Goal: Check status

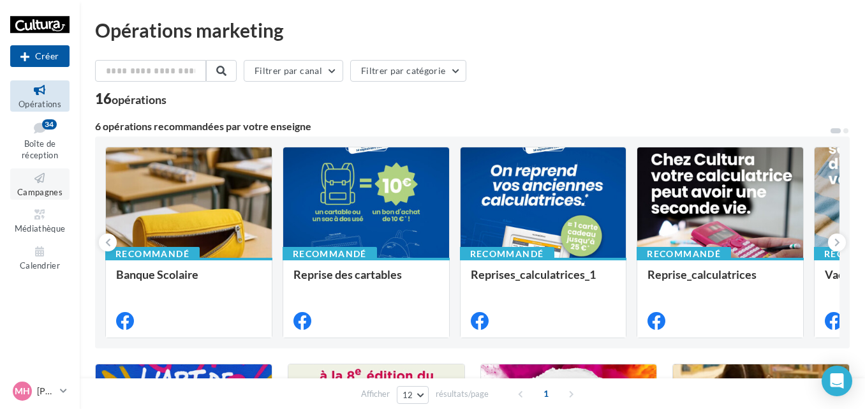
click at [50, 173] on icon at bounding box center [40, 178] width 52 height 15
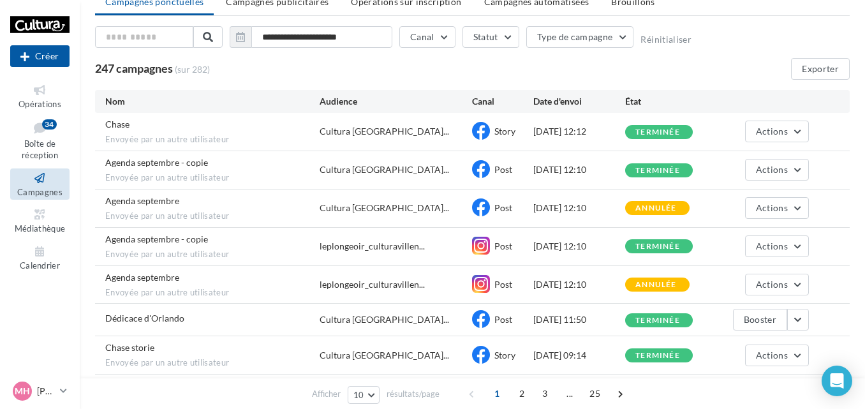
scroll to position [55, 0]
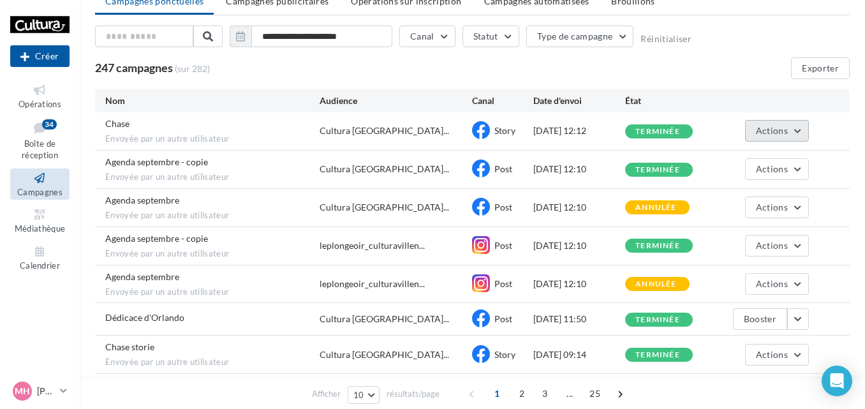
click at [796, 133] on button "Actions" at bounding box center [777, 131] width 64 height 22
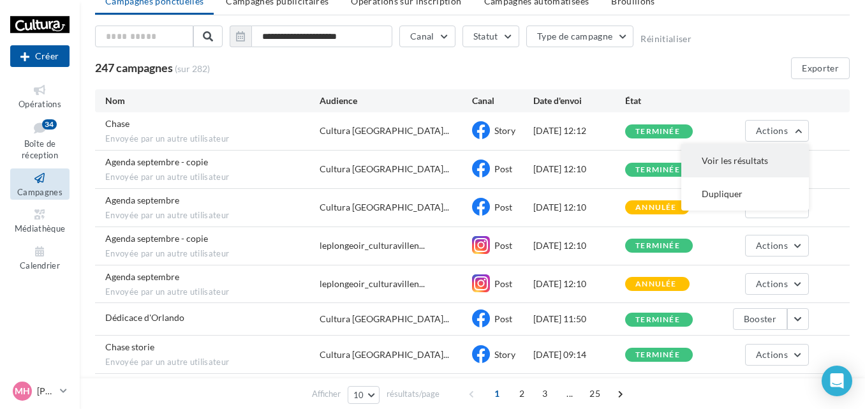
click at [733, 163] on button "Voir les résultats" at bounding box center [745, 160] width 128 height 33
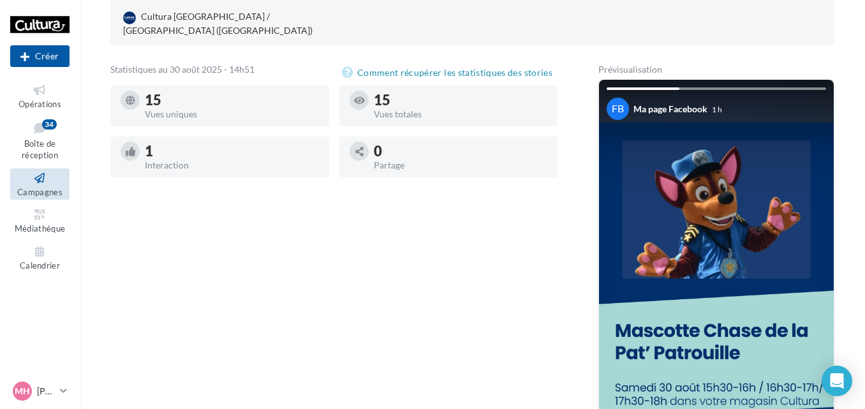
scroll to position [177, 0]
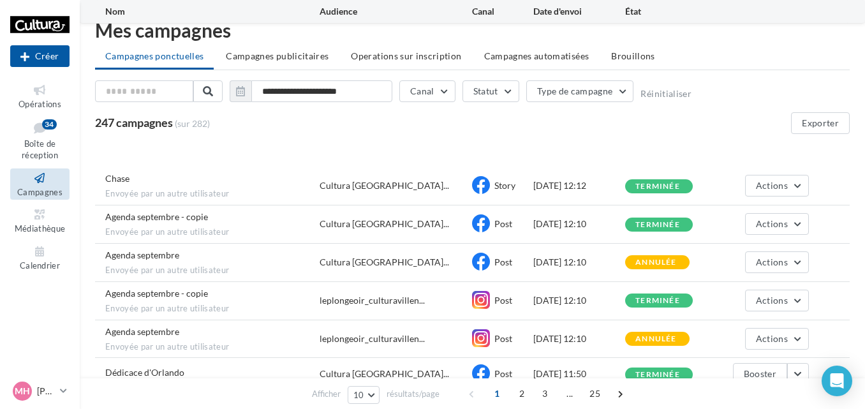
scroll to position [150, 0]
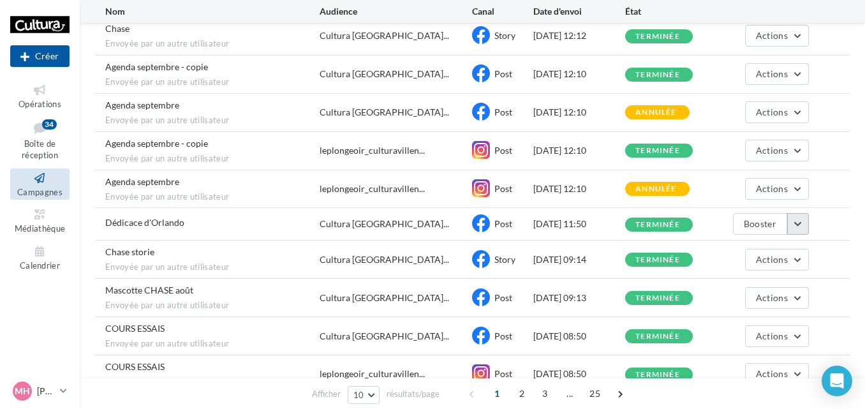
click at [795, 223] on button "button" at bounding box center [798, 224] width 22 height 22
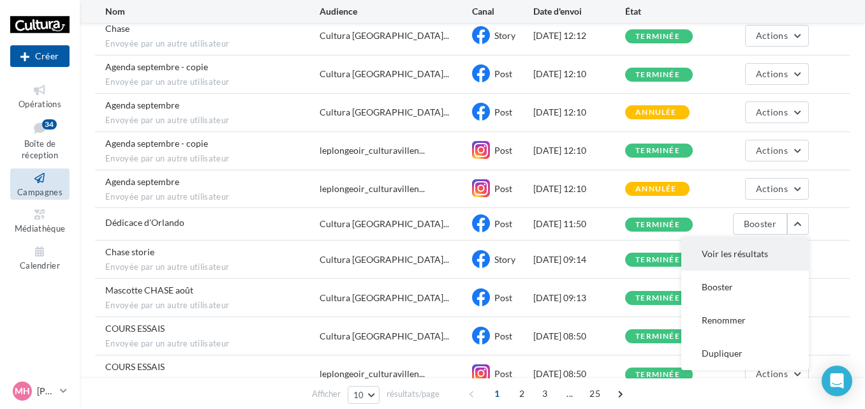
click at [740, 259] on button "Voir les résultats" at bounding box center [745, 253] width 128 height 33
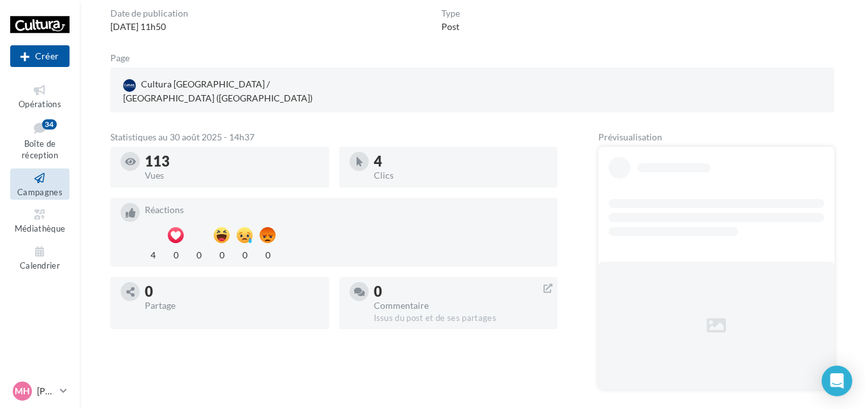
scroll to position [175, 0]
